Goal: Task Accomplishment & Management: Complete application form

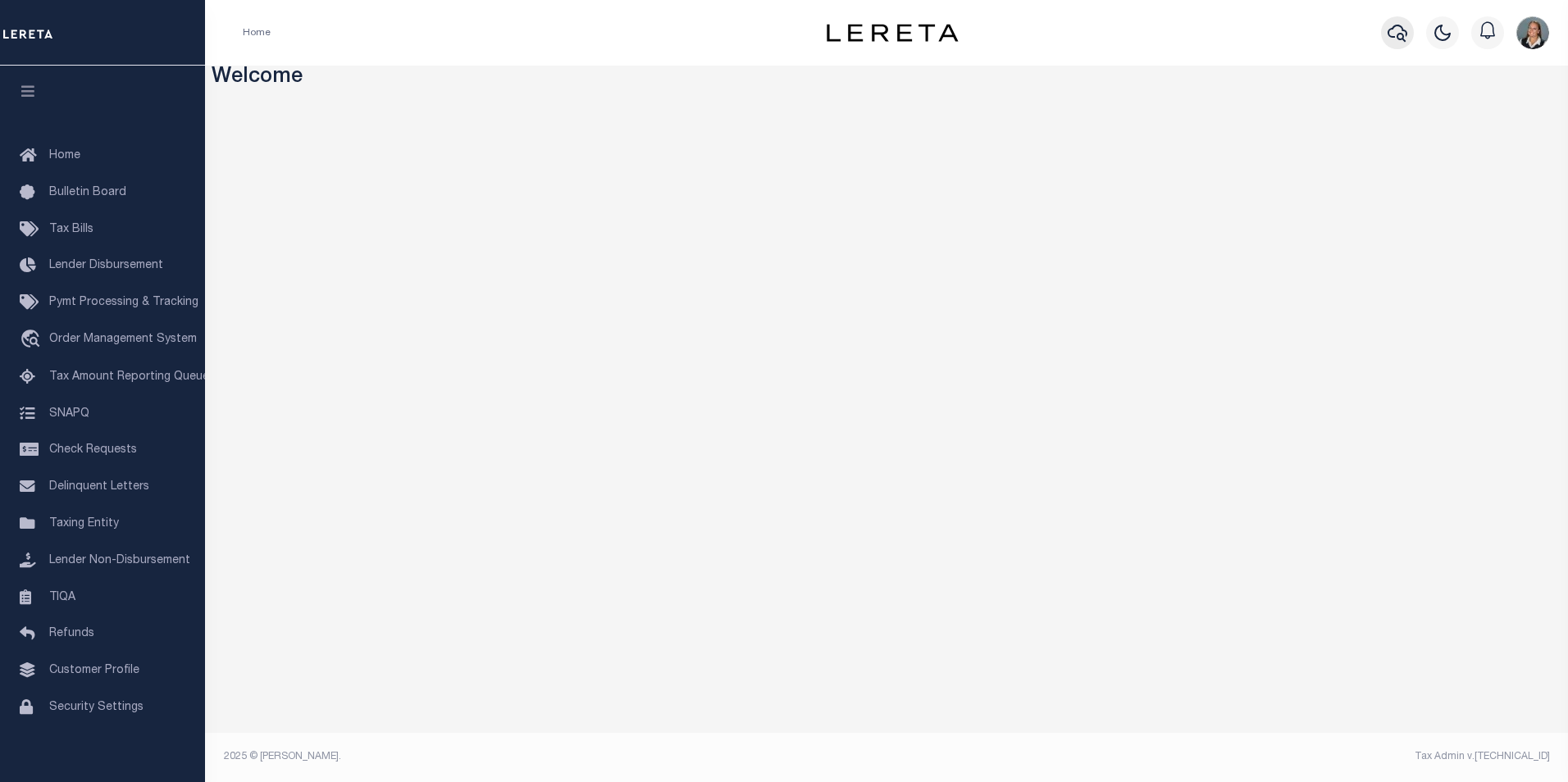
click at [1391, 34] on icon "button" at bounding box center [1397, 32] width 20 height 20
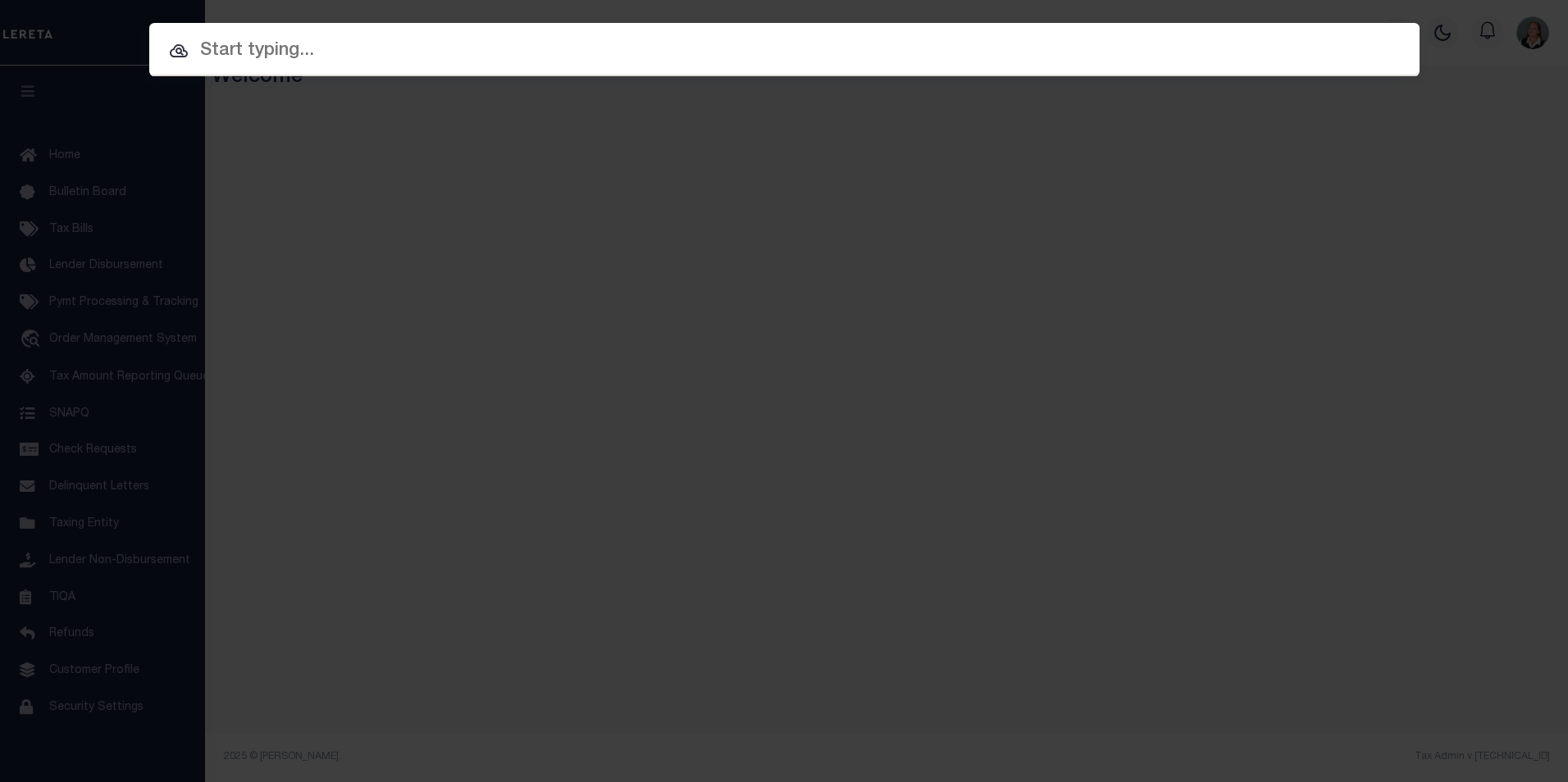
click at [984, 43] on input "text" at bounding box center [784, 51] width 1271 height 29
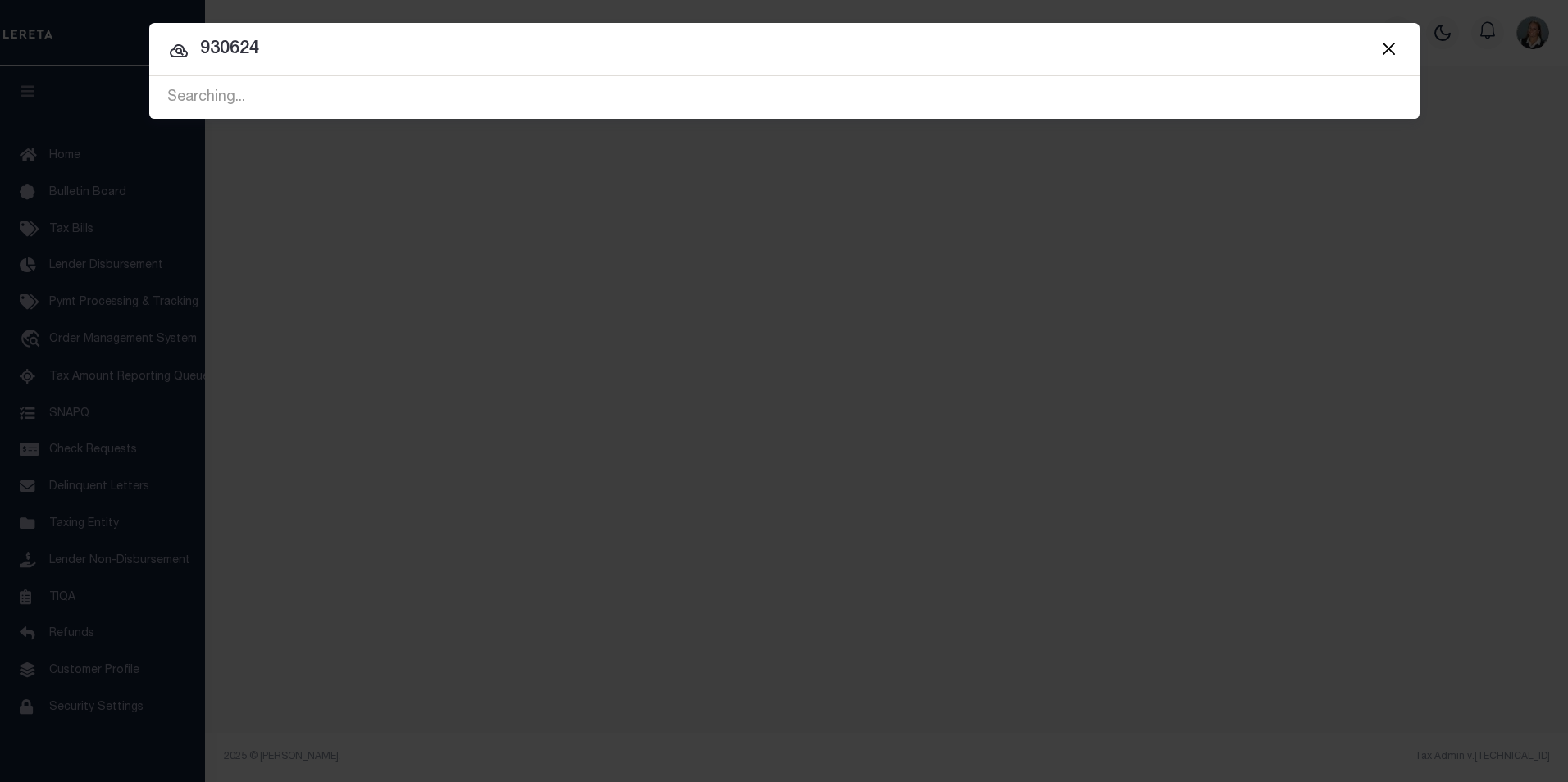
type input "930624"
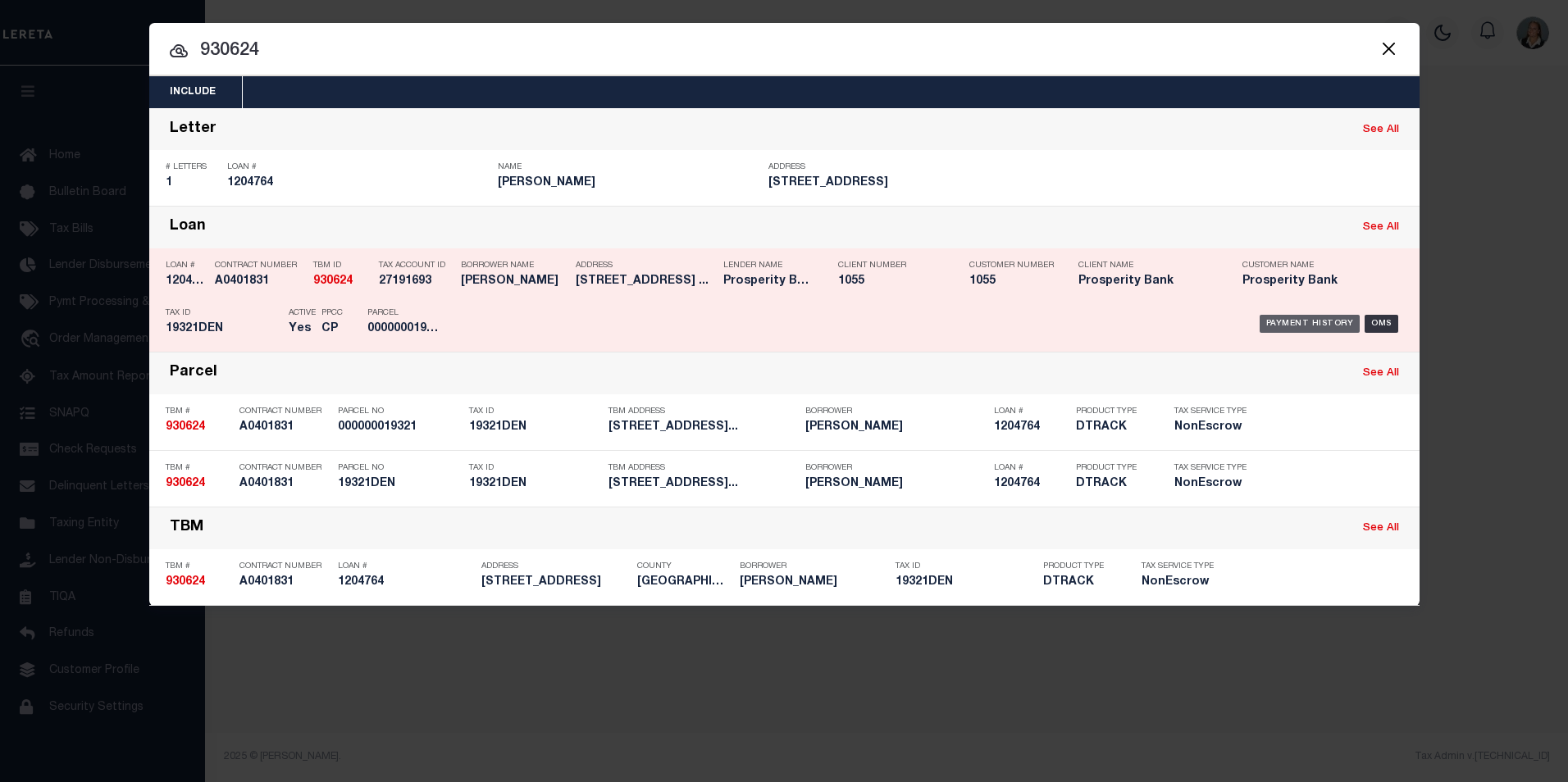
click at [1329, 323] on div "Payment History" at bounding box center [1310, 324] width 101 height 18
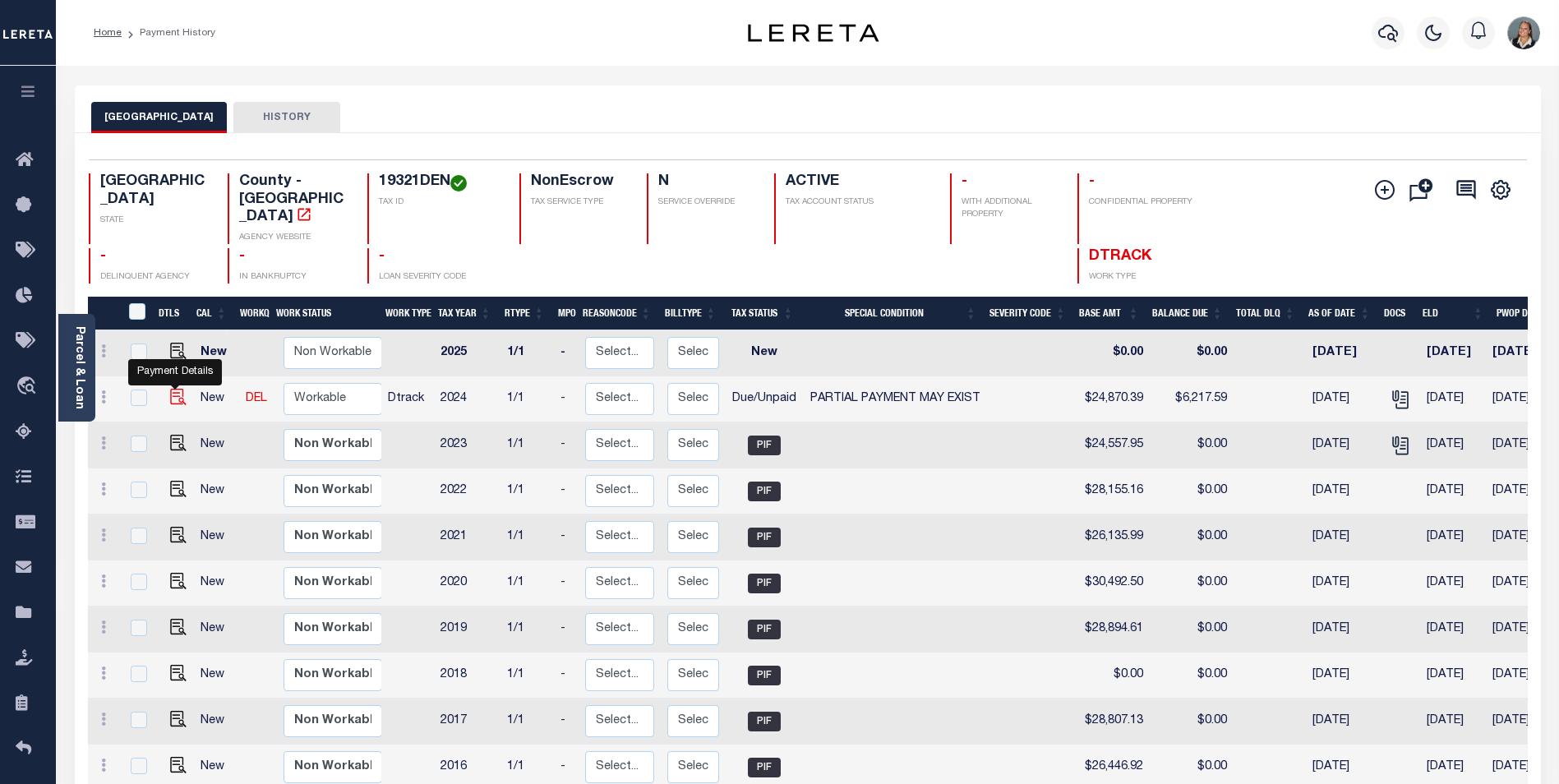
click at [170, 389] on img "" at bounding box center [178, 396] width 16 height 16
checkbox input "true"
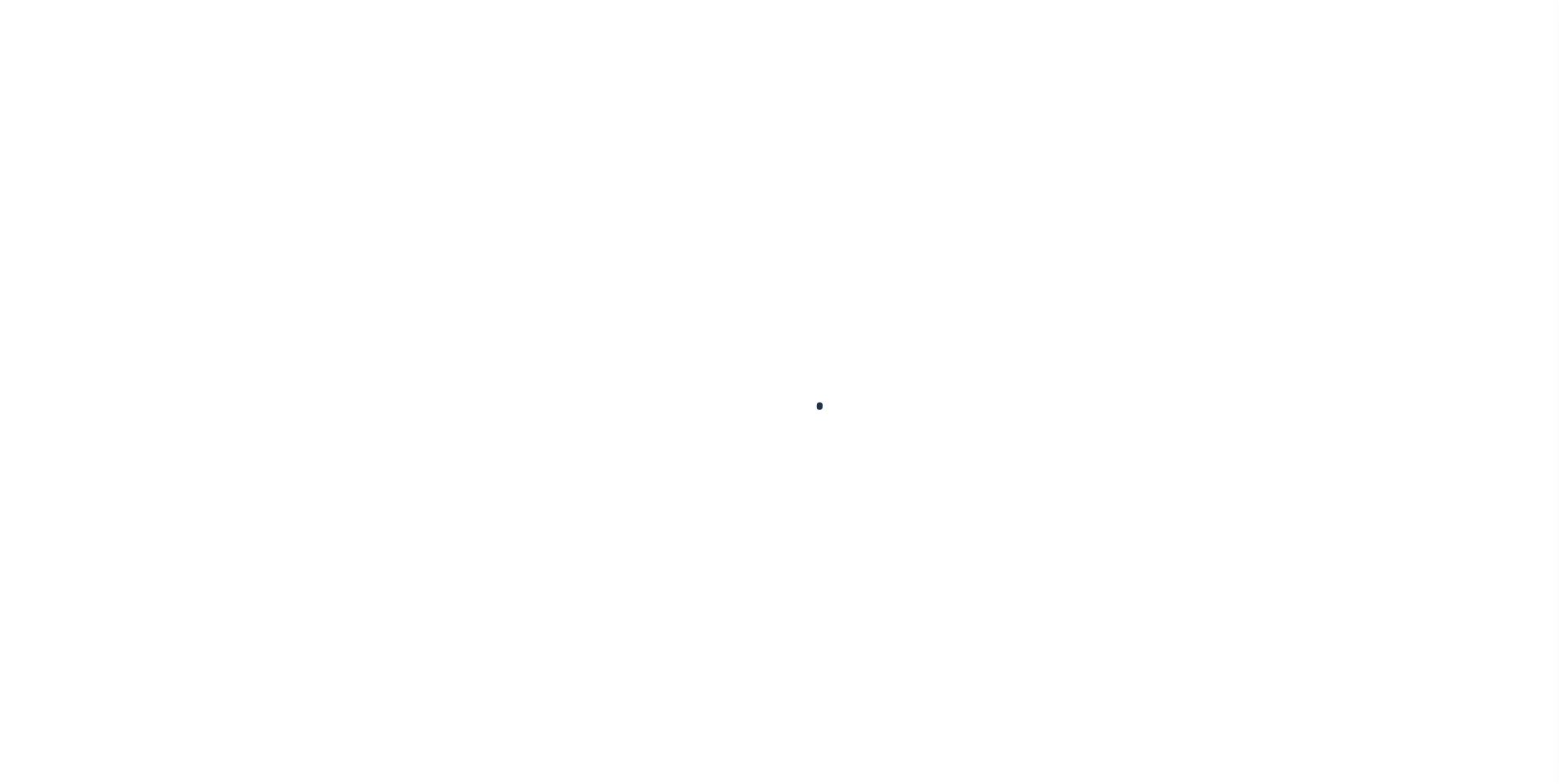
checkbox input "true"
checkbox input "false"
type input "[DATE]"
select select "DUE"
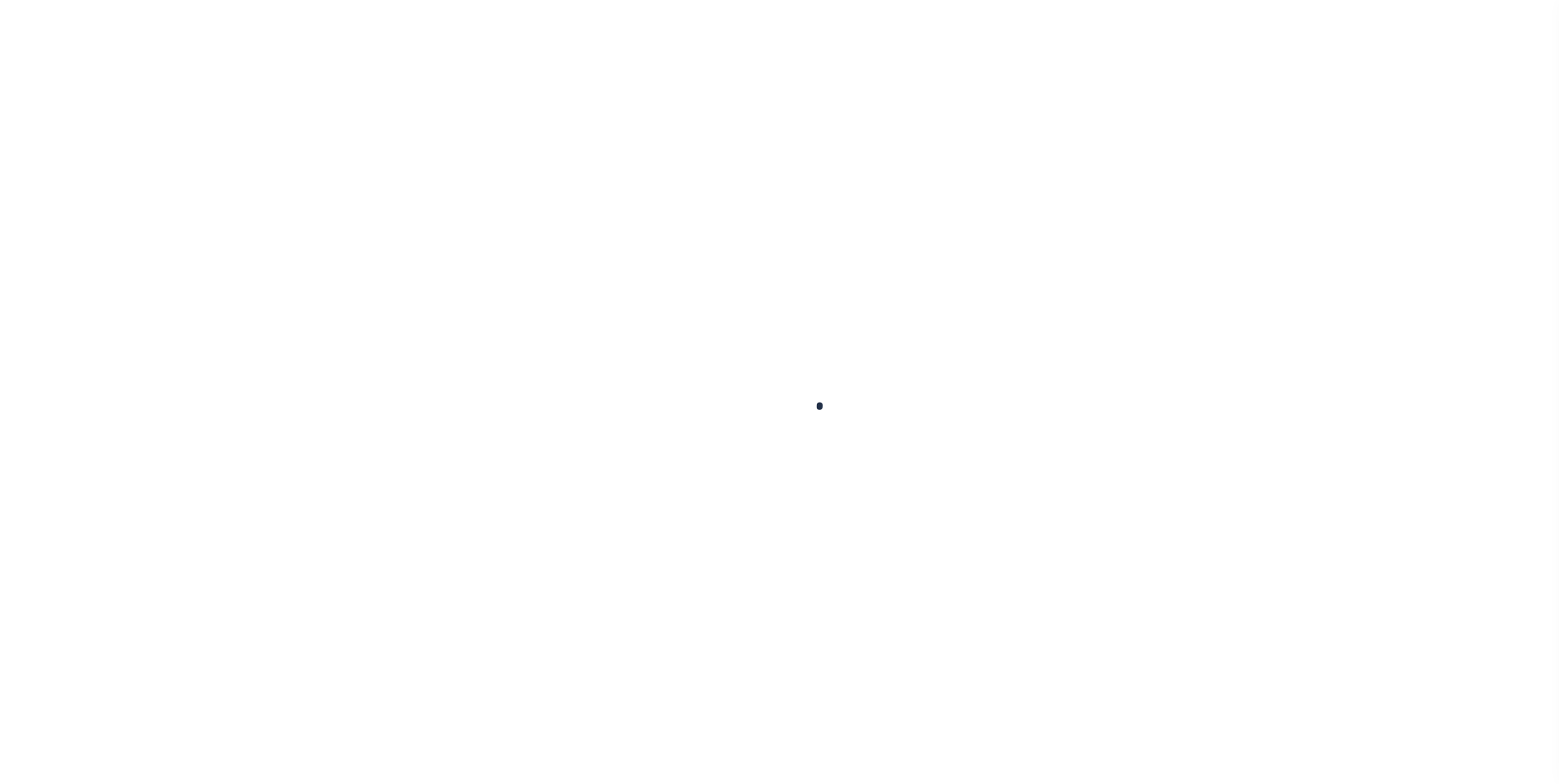
select select "15"
type input "$24,870.39"
type input "$18,652.8"
type input "$6,217.59"
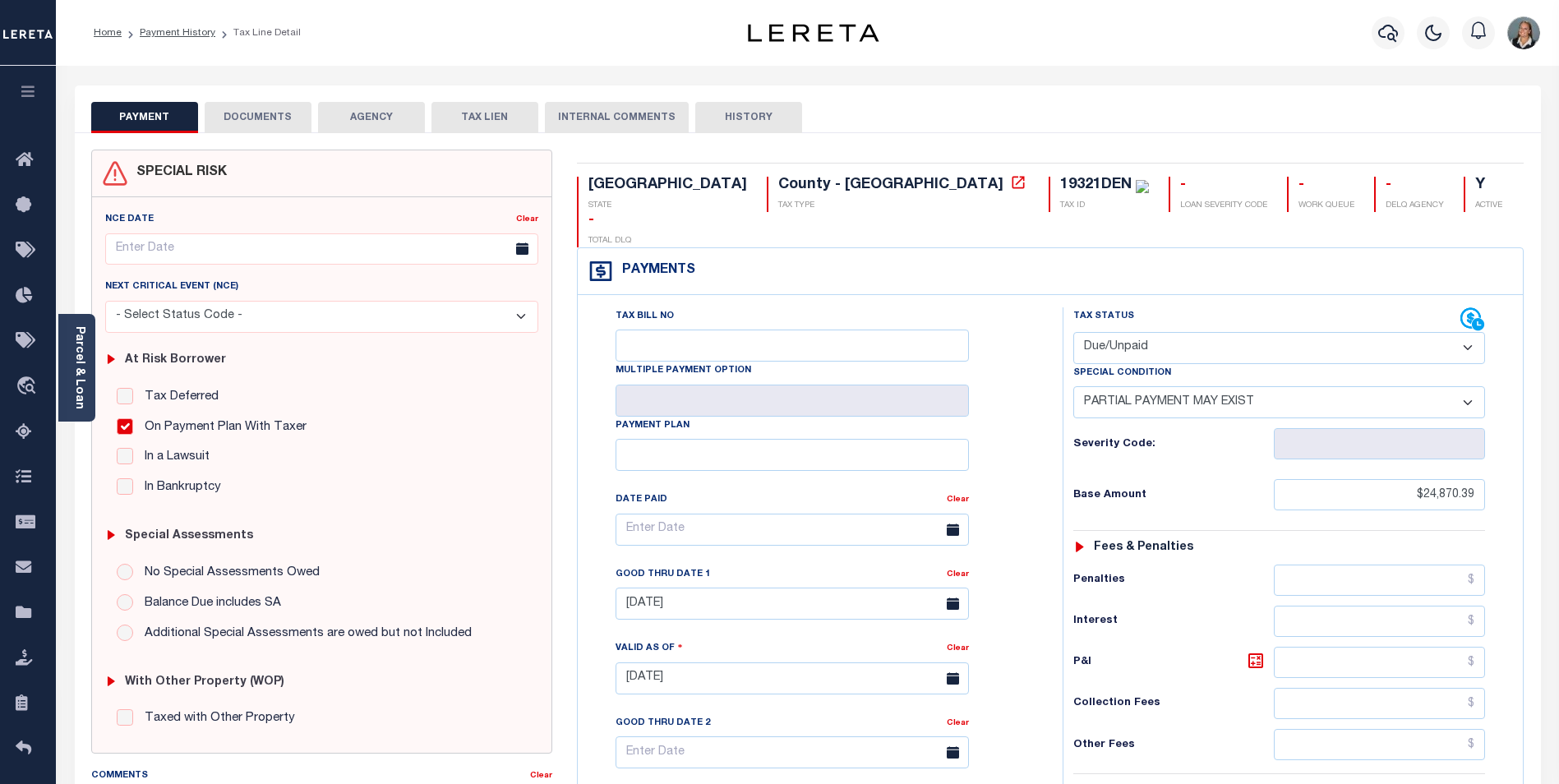
click at [267, 109] on button "DOCUMENTS" at bounding box center [258, 117] width 107 height 32
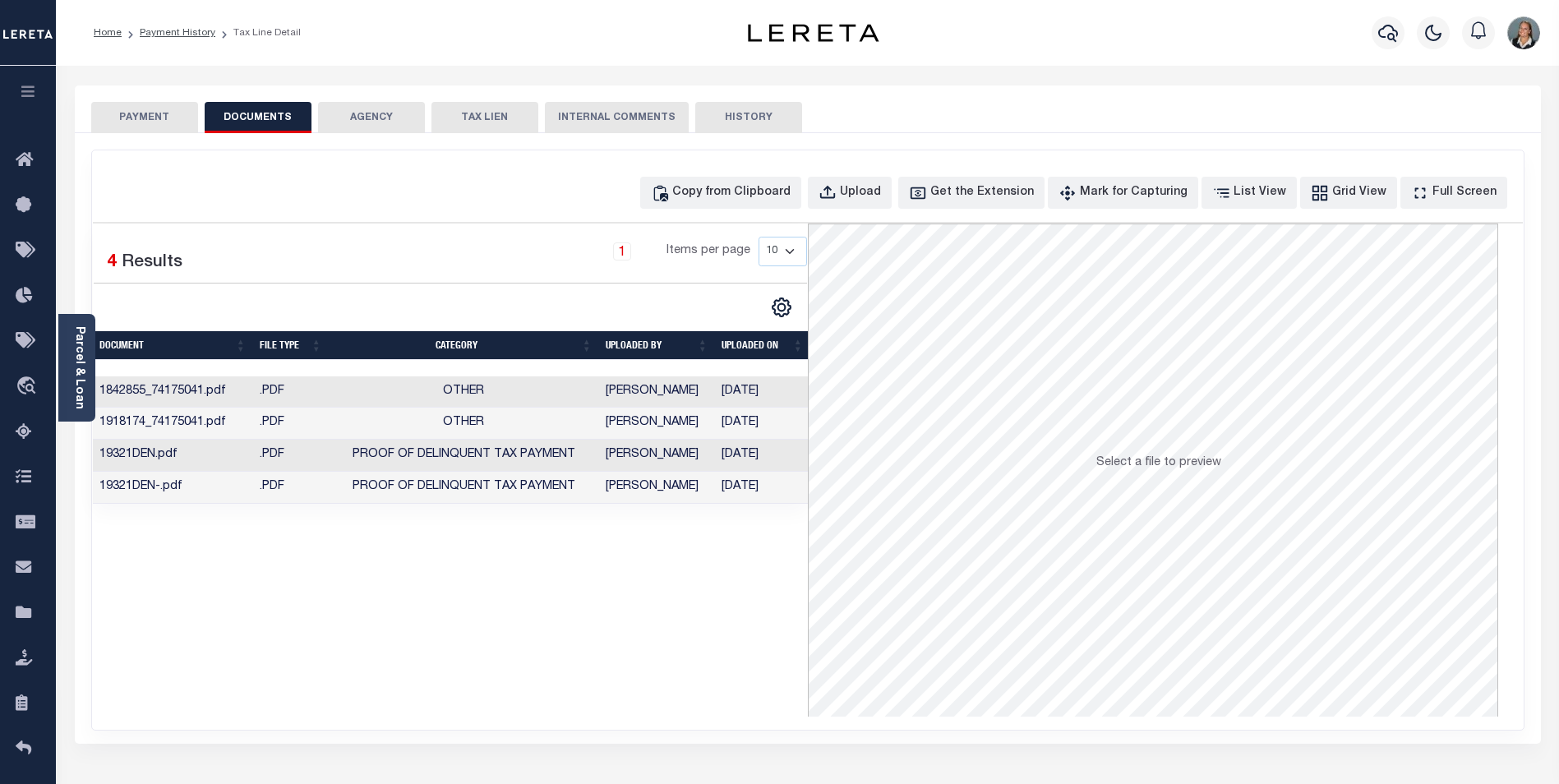
click at [163, 120] on button "PAYMENT" at bounding box center [144, 117] width 107 height 32
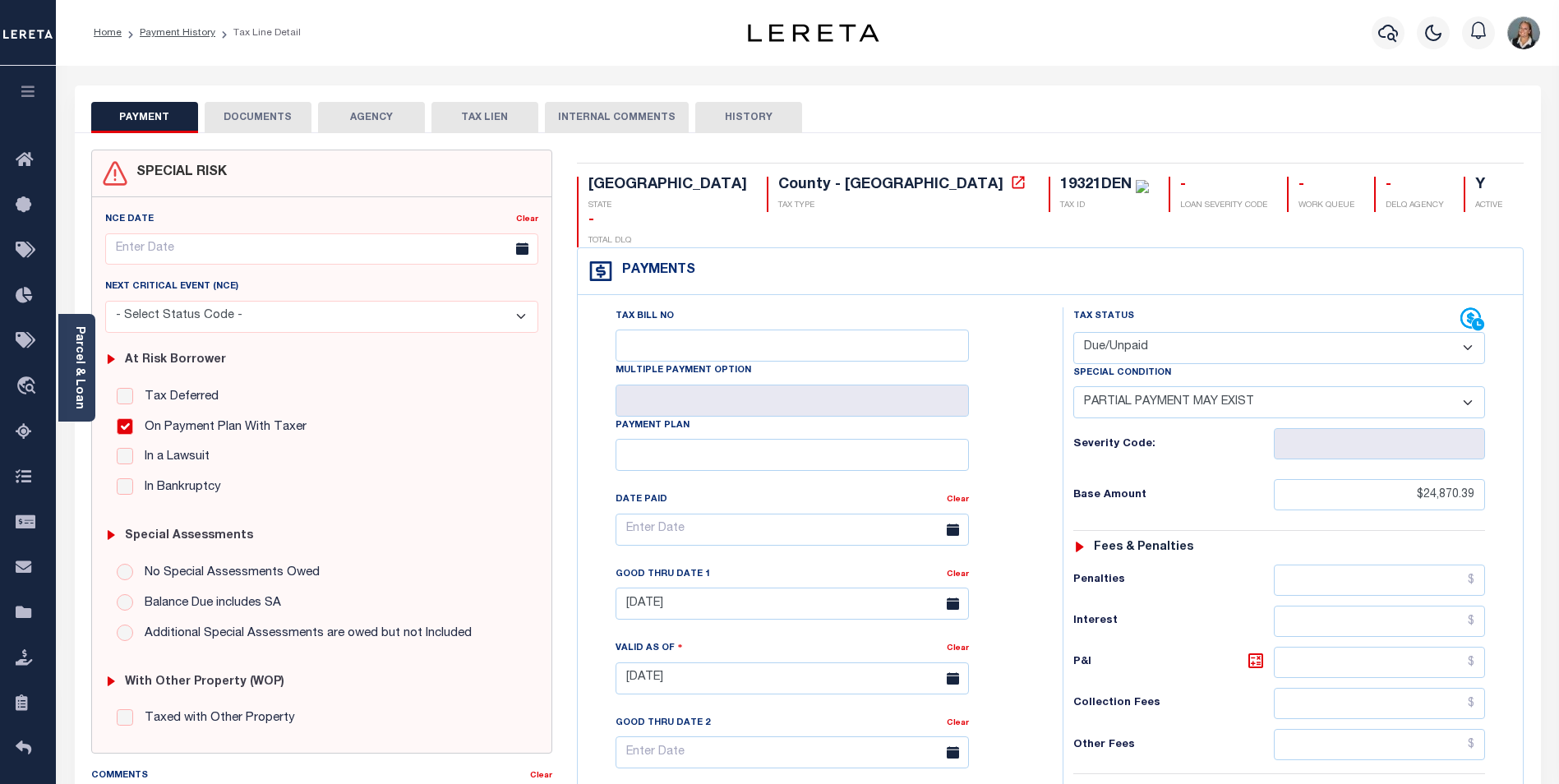
click at [266, 120] on button "DOCUMENTS" at bounding box center [258, 117] width 107 height 32
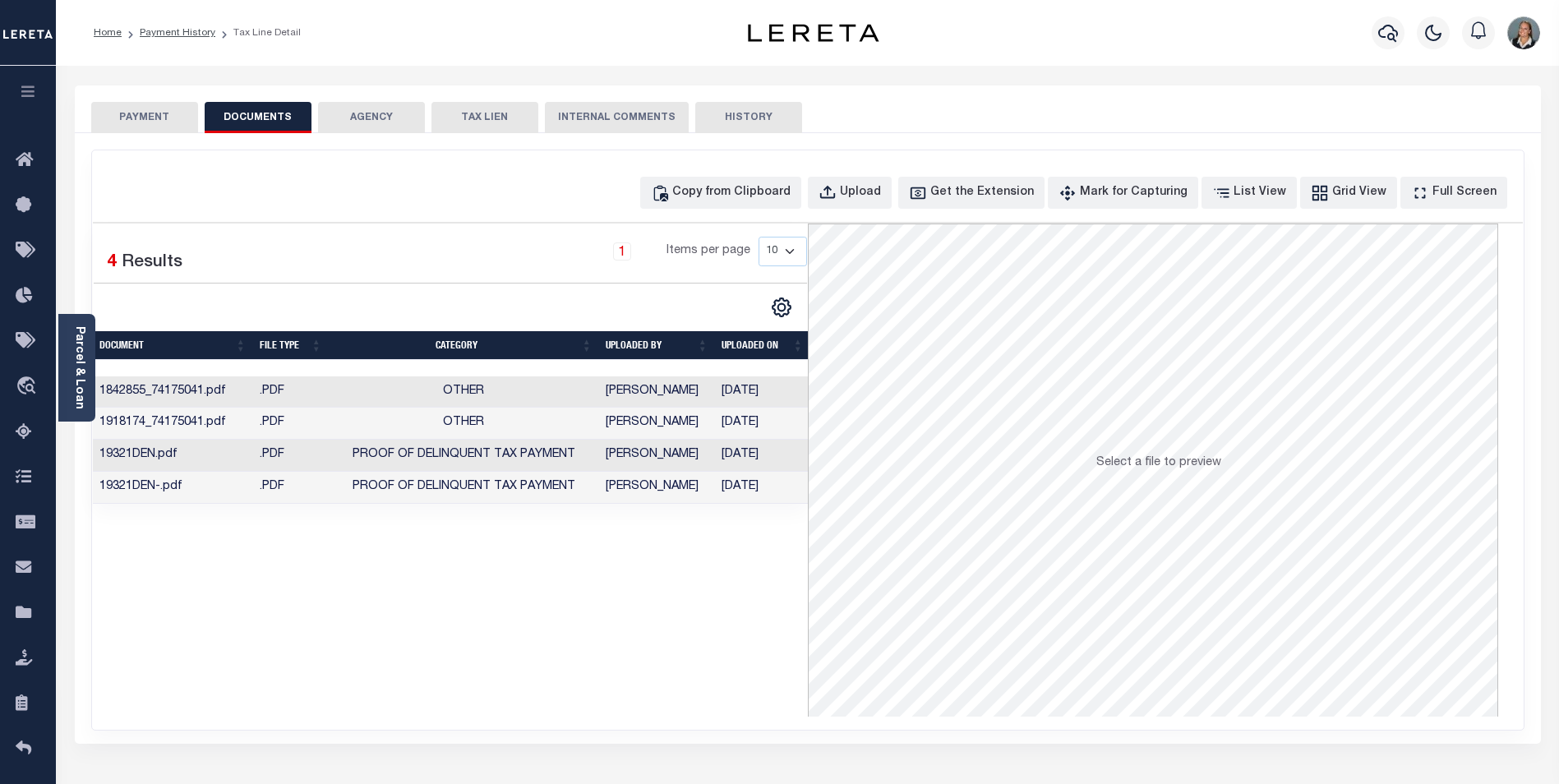
click at [129, 107] on button "PAYMENT" at bounding box center [144, 117] width 107 height 32
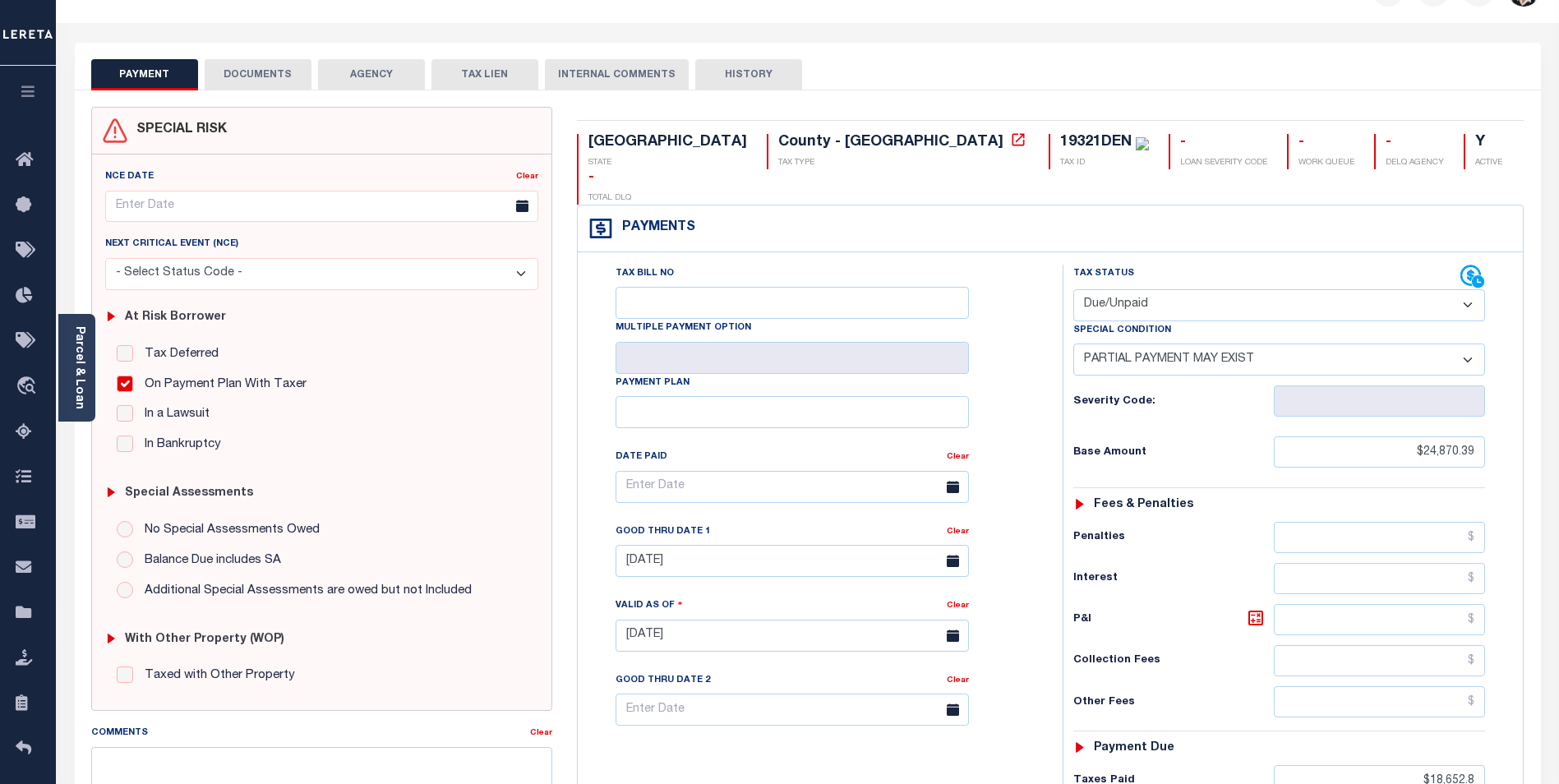
scroll to position [82, 0]
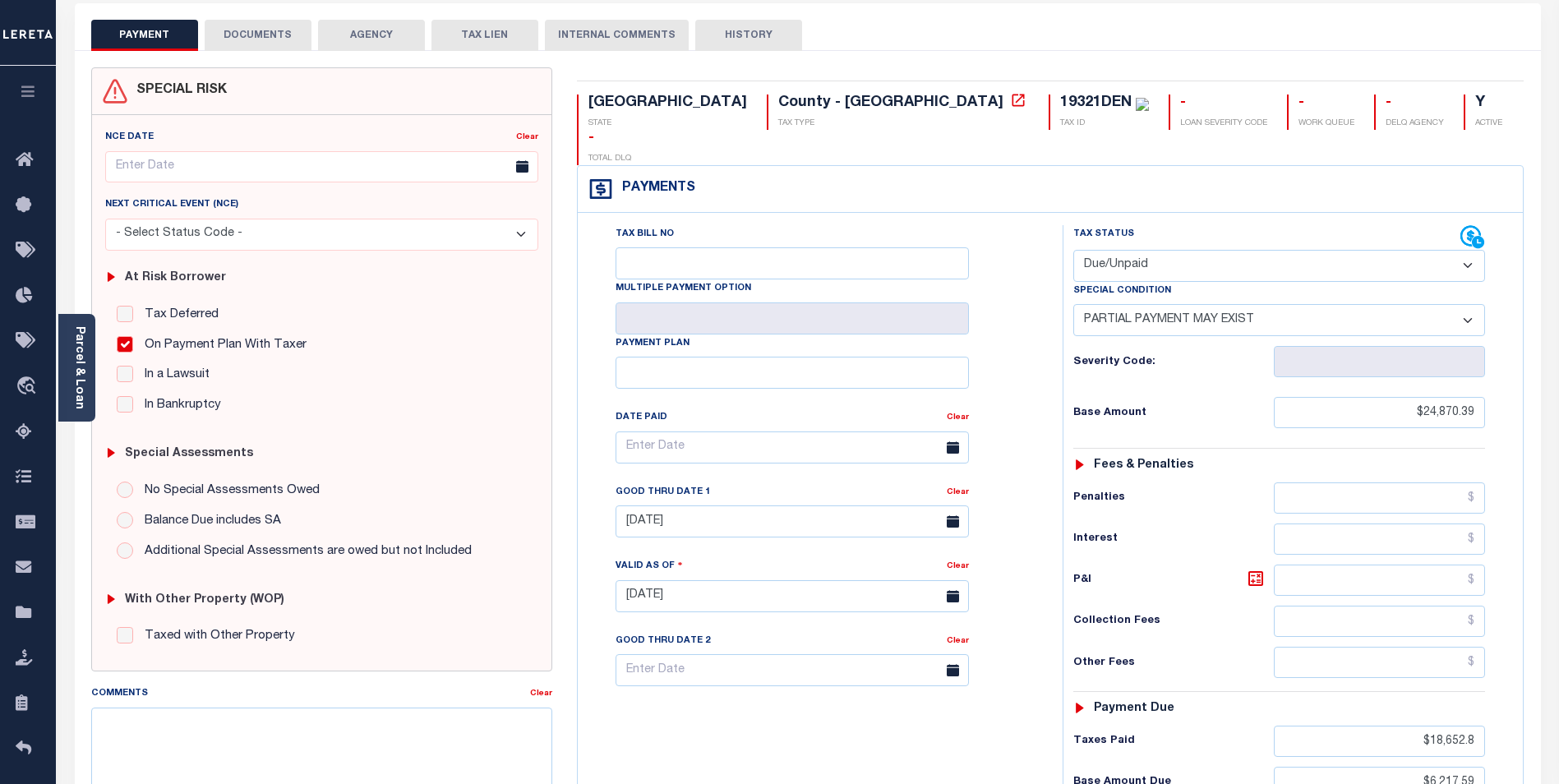
click at [1451, 250] on select "- Select Status Code - Open Due/Unpaid Paid Incomplete No Tax Due Internal Refu…" at bounding box center [1280, 266] width 412 height 32
click at [1363, 166] on div "Payments Warning! Search Status is not "Completed", amounts can not be keyed." at bounding box center [1051, 189] width 947 height 47
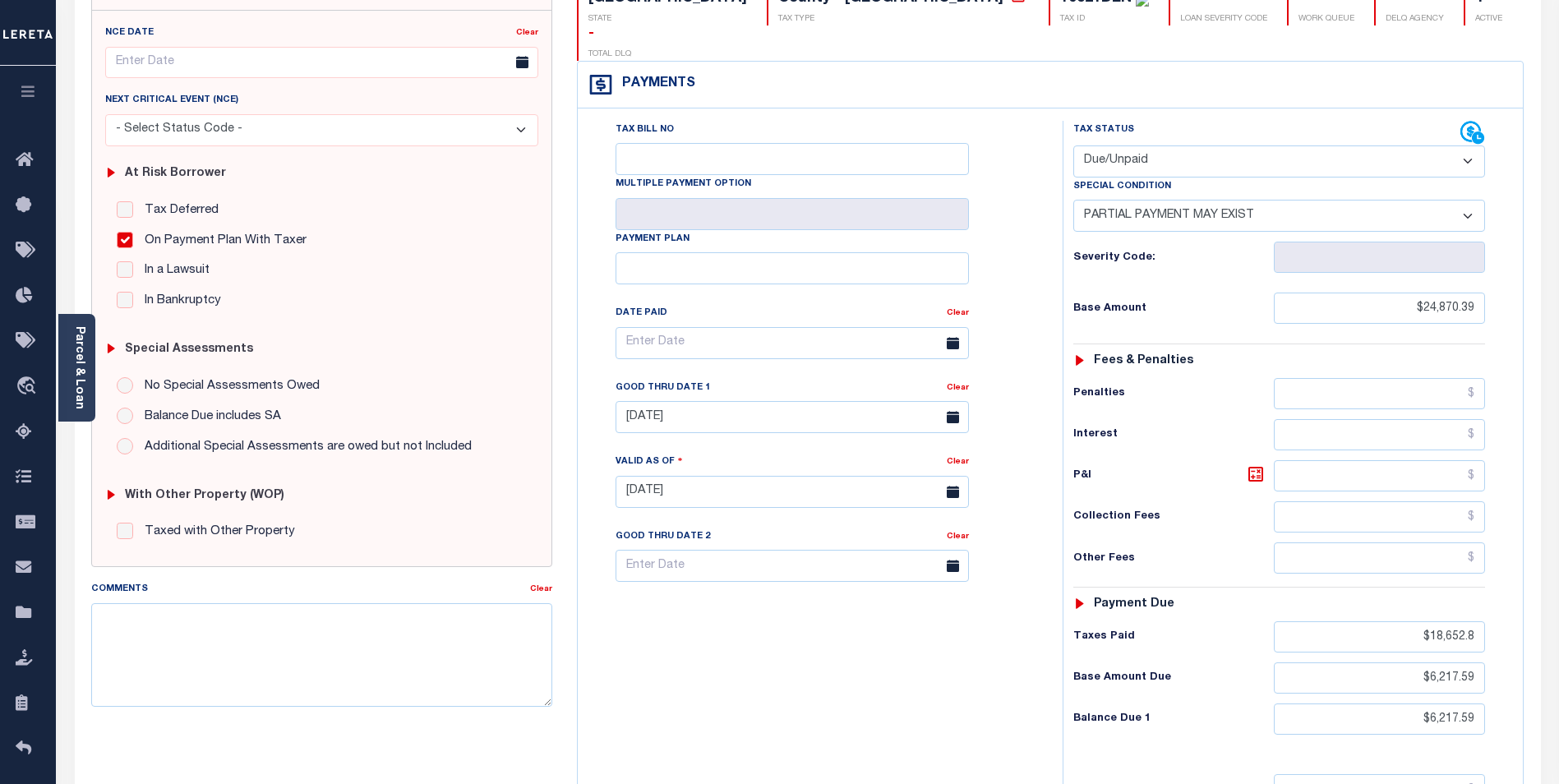
scroll to position [164, 0]
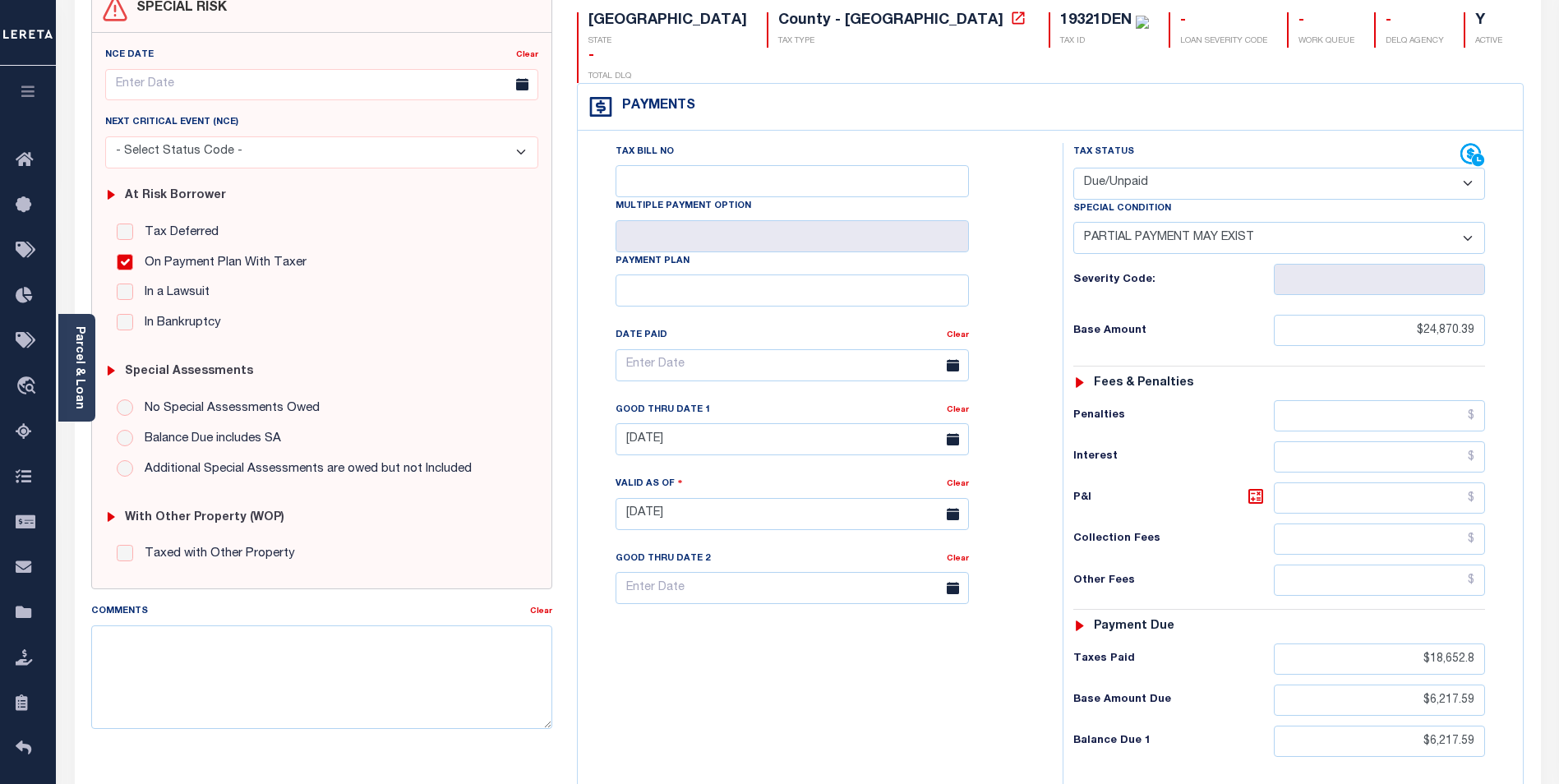
click at [1464, 167] on select "- Select Status Code - Open Due/Unpaid Paid Incomplete No Tax Due Internal Refu…" at bounding box center [1280, 184] width 412 height 32
select select "PYD"
click at [1074, 167] on select "- Select Status Code - Open Due/Unpaid Paid Incomplete No Tax Due Internal Refu…" at bounding box center [1280, 184] width 412 height 32
select select "0"
type input "10/02/2025"
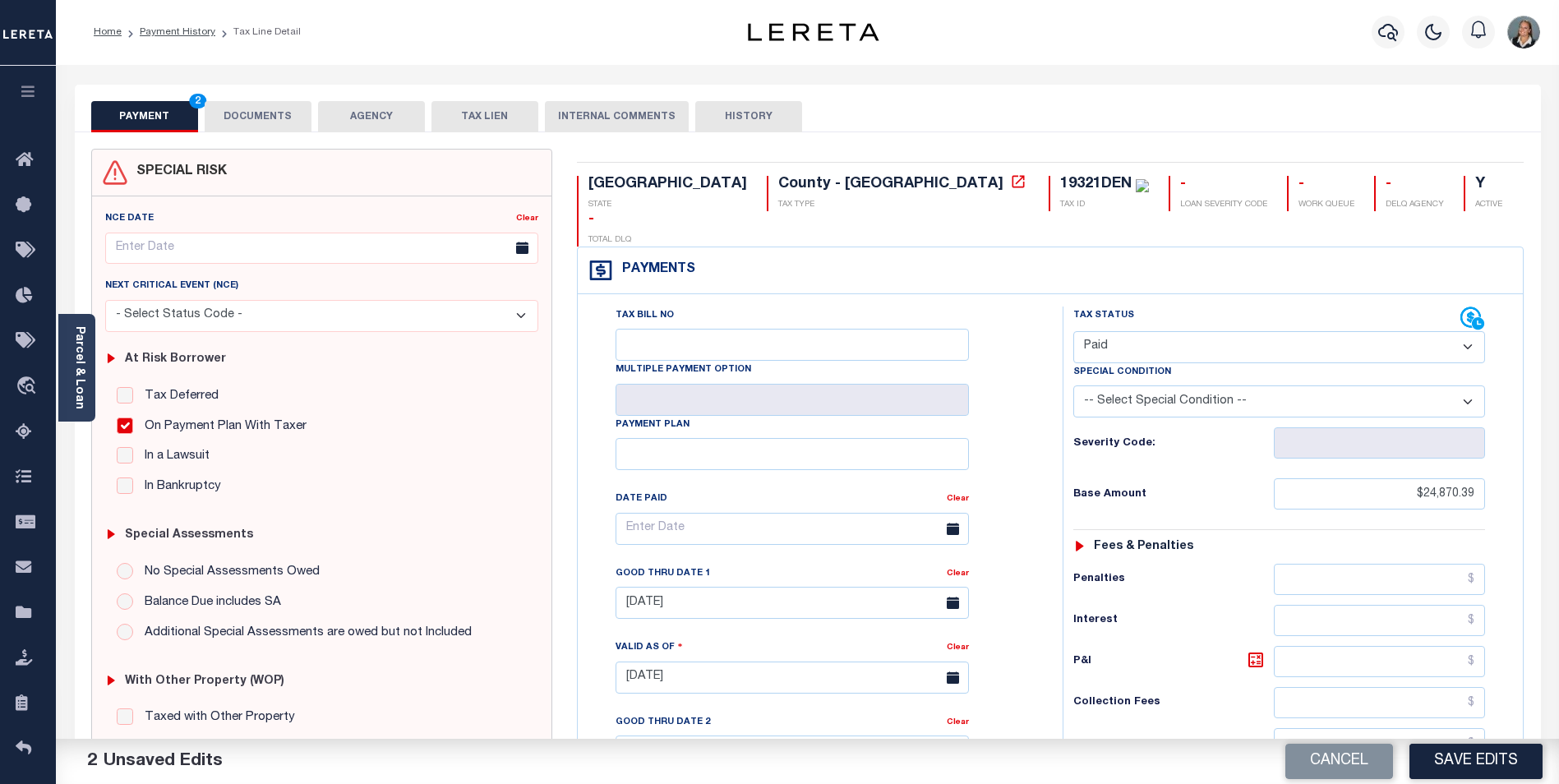
scroll to position [0, 0]
click at [1460, 332] on select "- Select Status Code - Open Due/Unpaid Paid Incomplete No Tax Due Internal Refu…" at bounding box center [1280, 348] width 412 height 32
select select "DUE"
click at [1074, 332] on select "- Select Status Code - Open Due/Unpaid Paid Incomplete No Tax Due Internal Refu…" at bounding box center [1280, 348] width 412 height 32
type input "[DATE]"
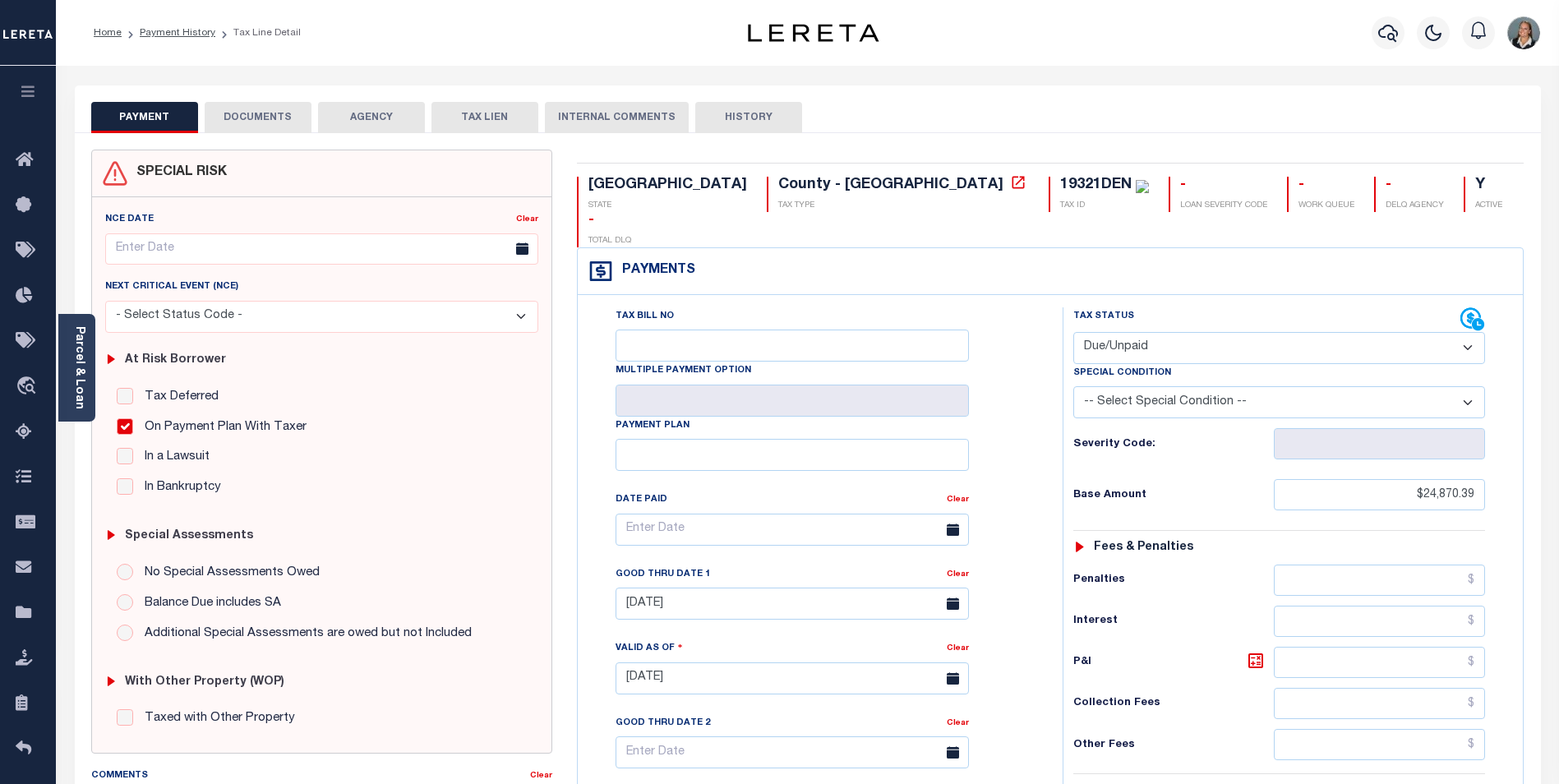
click at [1040, 400] on div "Tax Bill No Multiple Payment Option Payment Plan Clear" at bounding box center [816, 670] width 468 height 726
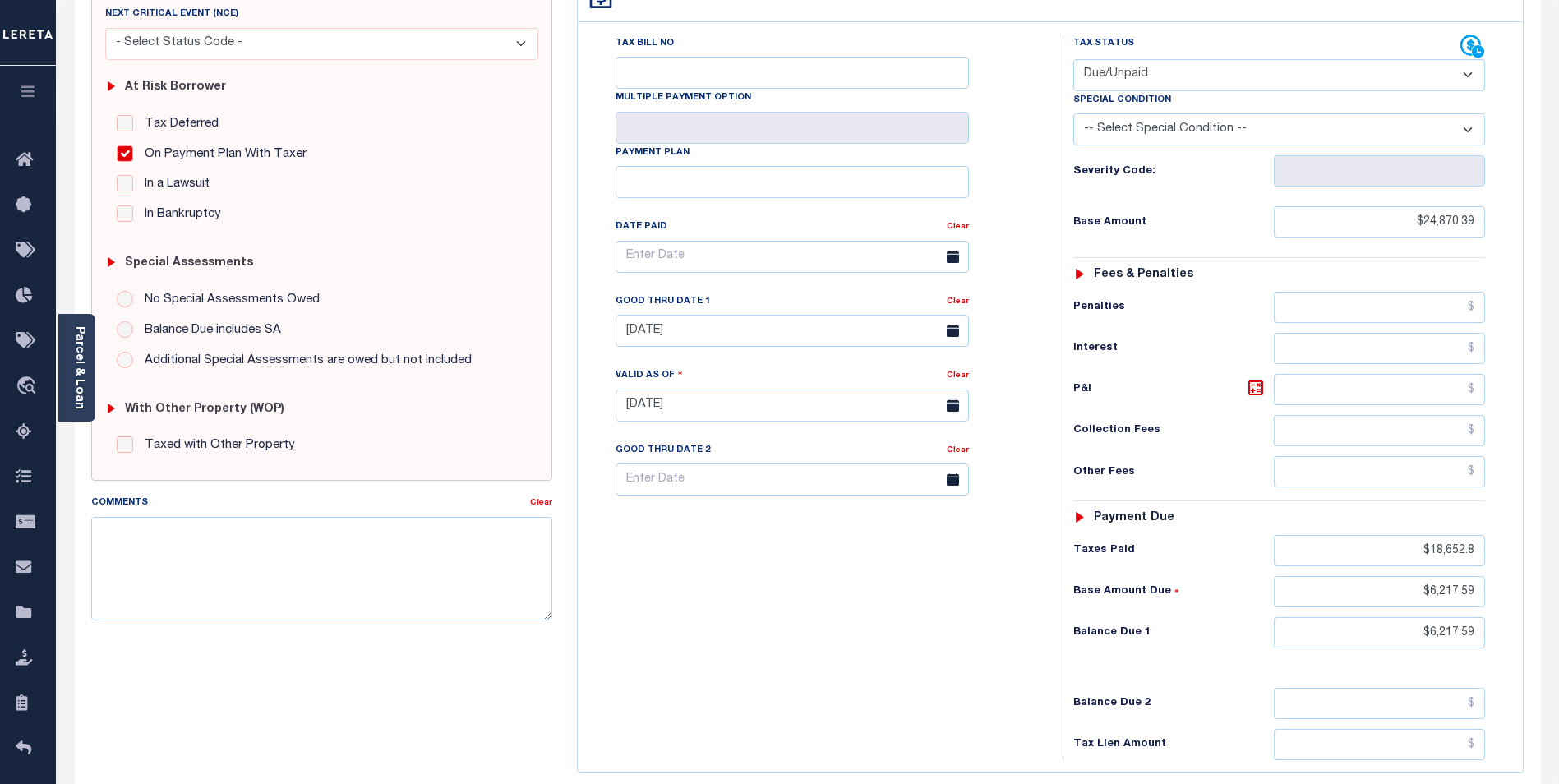
scroll to position [329, 0]
